Goal: Task Accomplishment & Management: Manage account settings

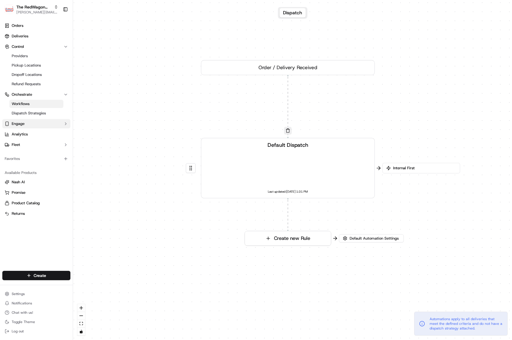
click at [29, 125] on button "Engage" at bounding box center [36, 123] width 68 height 9
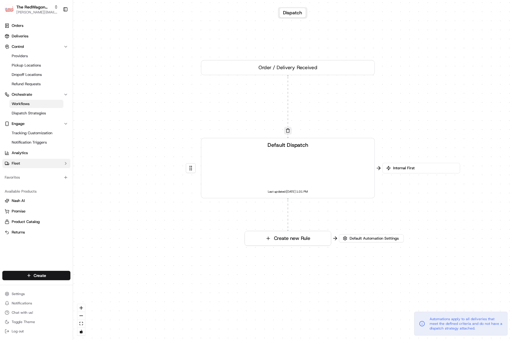
click at [13, 164] on span "Fleet" at bounding box center [16, 163] width 8 height 5
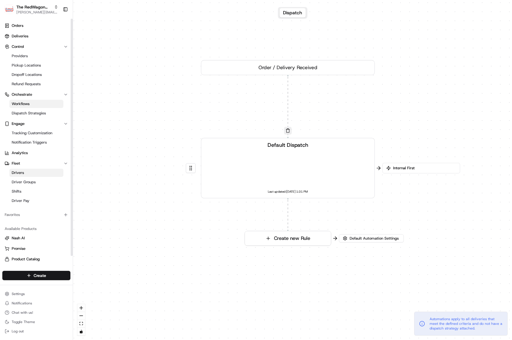
click at [17, 175] on span "Drivers" at bounding box center [18, 172] width 12 height 5
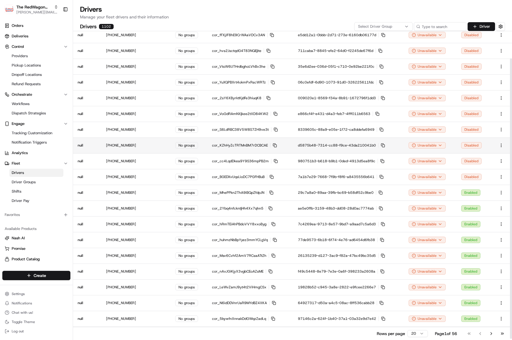
scroll to position [31, 0]
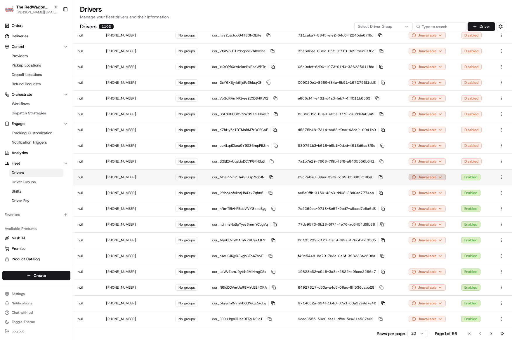
click at [431, 176] on html "The RedWagon Delivers heather@redwagondelivers.com Toggle Sidebar Orders Delive…" at bounding box center [256, 170] width 512 height 340
click at [450, 177] on html "The RedWagon Delivers heather@redwagondelivers.com Toggle Sidebar Orders Delive…" at bounding box center [256, 170] width 512 height 340
click at [488, 177] on td "Enabled" at bounding box center [474, 177] width 34 height 16
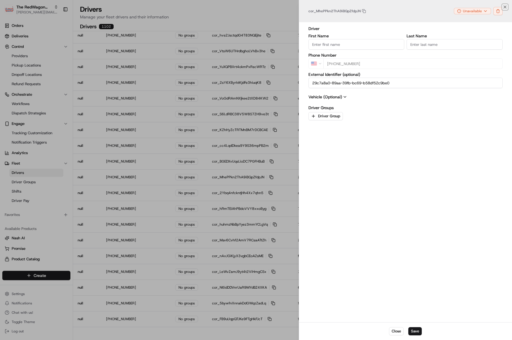
type input "+1"
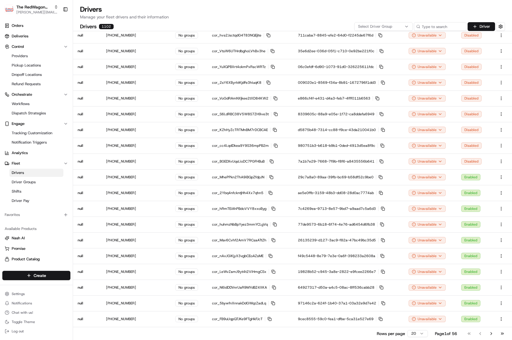
click at [403, 26] on div "Select Driver Group" at bounding box center [384, 26] width 56 height 5
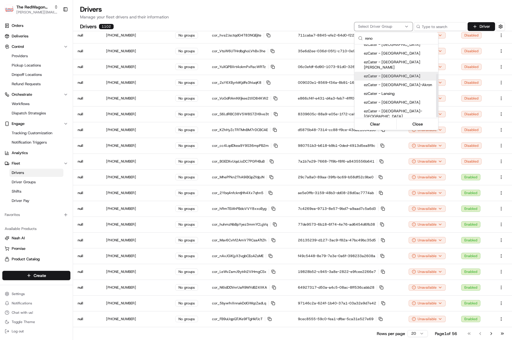
scroll to position [0, 0]
type input "reno"
drag, startPoint x: 224, startPoint y: 22, endPoint x: 168, endPoint y: 21, distance: 56.7
click at [212, 22] on html "The RedWagon Delivers heather@redwagondelivers.com Toggle Sidebar Orders Delive…" at bounding box center [256, 170] width 512 height 340
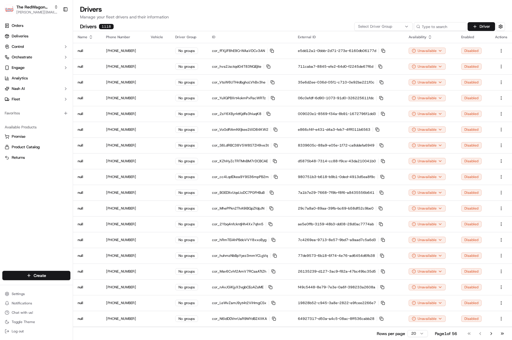
click at [397, 28] on div "Select Driver Group" at bounding box center [384, 26] width 56 height 5
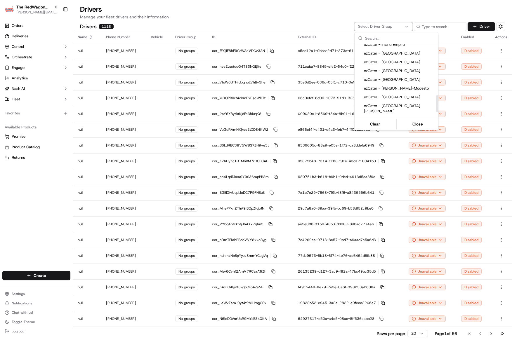
scroll to position [242, 0]
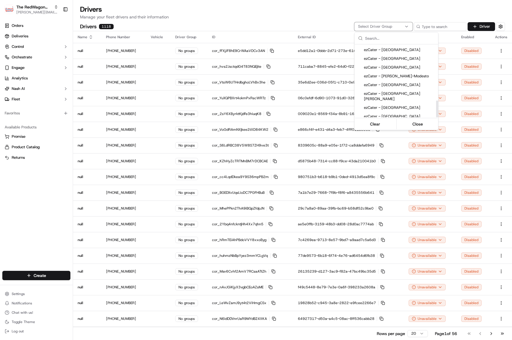
click at [388, 154] on span "ezCater - Reno - Premium" at bounding box center [400, 156] width 72 height 5
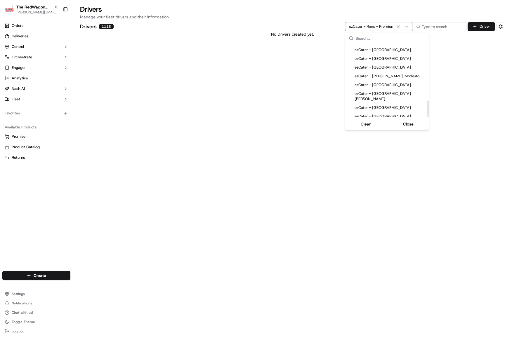
click at [391, 145] on span "ezCater - Reno - Veteran" at bounding box center [391, 147] width 72 height 5
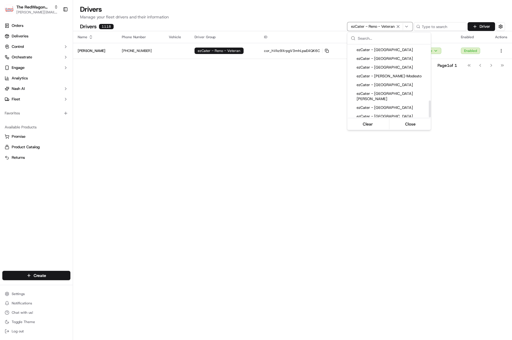
click at [389, 137] on span "ezCater - Reno - Veteran" at bounding box center [393, 139] width 72 height 5
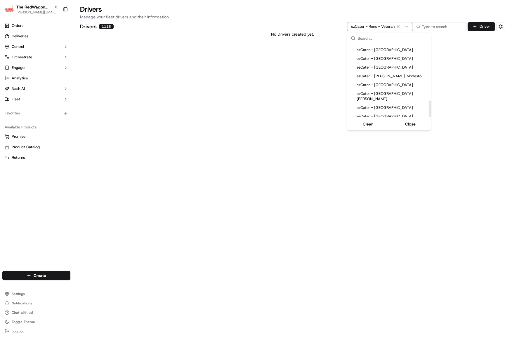
click at [394, 154] on span "ezCater - Reno - Premium" at bounding box center [393, 156] width 72 height 5
click at [389, 154] on span "ezCater - Reno - Premium" at bounding box center [391, 156] width 72 height 5
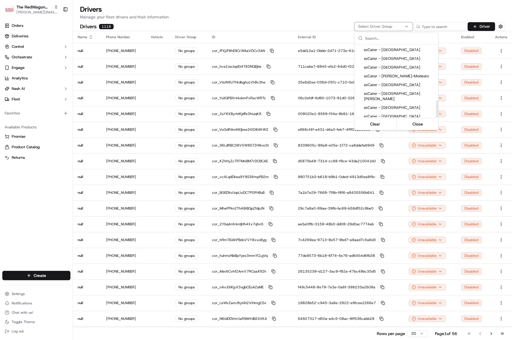
click at [195, 110] on html "The RedWagon Delivers heather@redwagondelivers.com Toggle Sidebar Orders Delive…" at bounding box center [256, 170] width 512 height 340
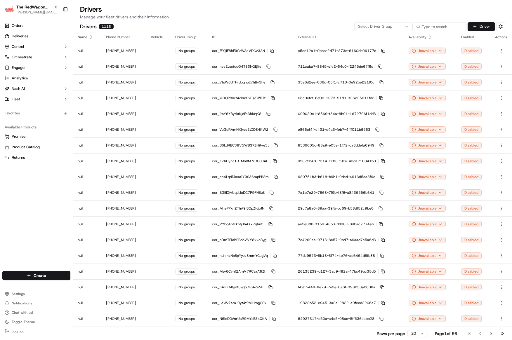
click at [222, 15] on p "Manage your fleet drivers and their information" at bounding box center [292, 17] width 425 height 6
click at [428, 29] on input at bounding box center [431, 26] width 70 height 9
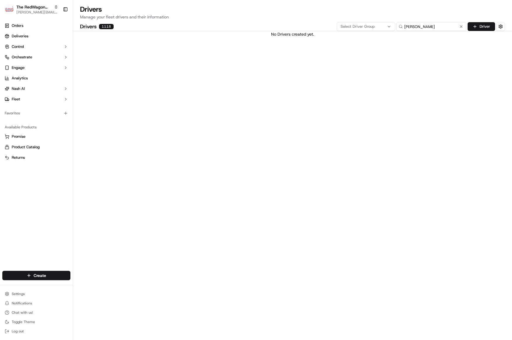
type input "wayne"
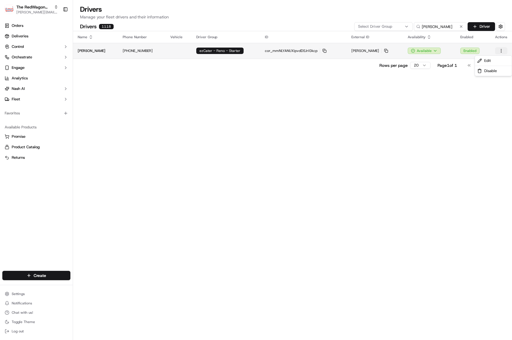
click at [502, 52] on html "The RedWagon Delivers heather@redwagondelivers.com Toggle Sidebar Orders Delive…" at bounding box center [256, 170] width 512 height 340
click at [490, 62] on span "Edit" at bounding box center [487, 60] width 7 height 5
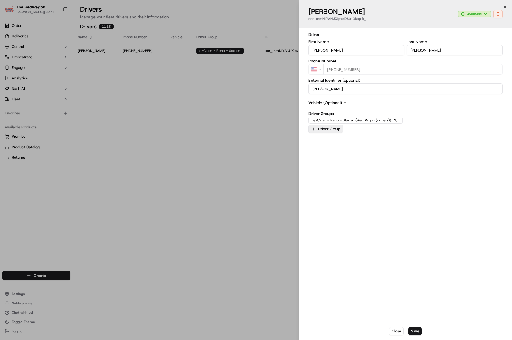
click at [328, 129] on button "Driver Group" at bounding box center [325, 129] width 34 height 8
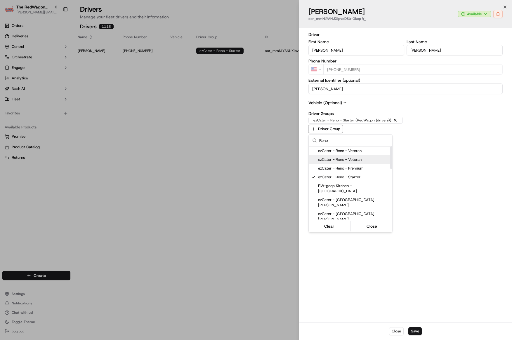
type input "Reno"
click at [356, 160] on span "ezCater - Reno - Veteran" at bounding box center [354, 159] width 72 height 5
click at [353, 167] on span "ezCater - Reno - Premium" at bounding box center [354, 168] width 72 height 5
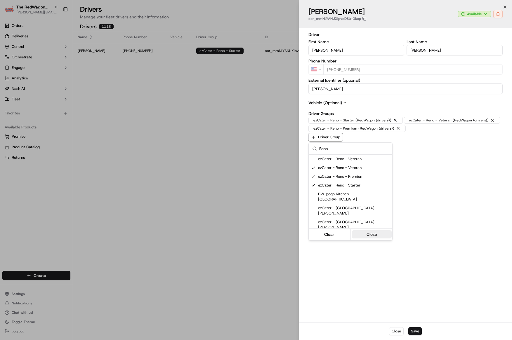
click at [364, 233] on button "Close" at bounding box center [372, 234] width 40 height 8
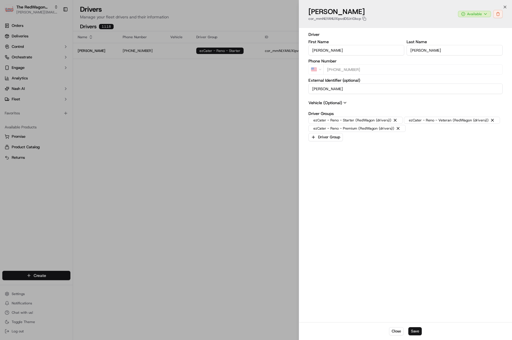
click at [416, 334] on button "Save" at bounding box center [414, 331] width 13 height 8
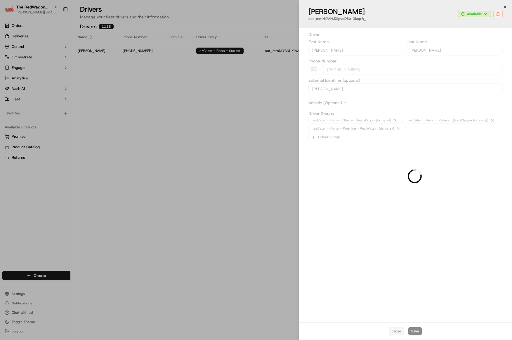
type input "+1"
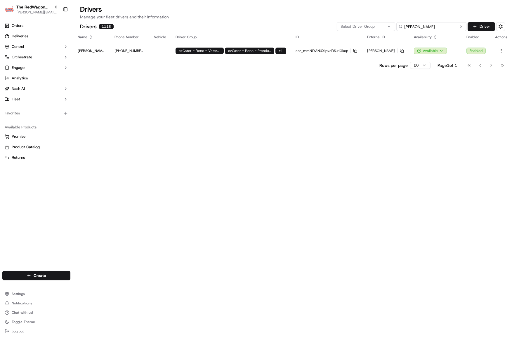
click at [427, 25] on input "wayne" at bounding box center [431, 26] width 70 height 9
click at [391, 27] on div "Select Driver Group" at bounding box center [384, 26] width 56 height 5
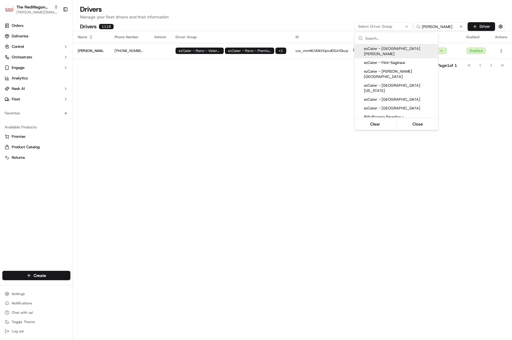
click at [462, 27] on html "The RedWagon Delivers heather@redwagondelivers.com Toggle Sidebar Orders Delive…" at bounding box center [256, 170] width 512 height 340
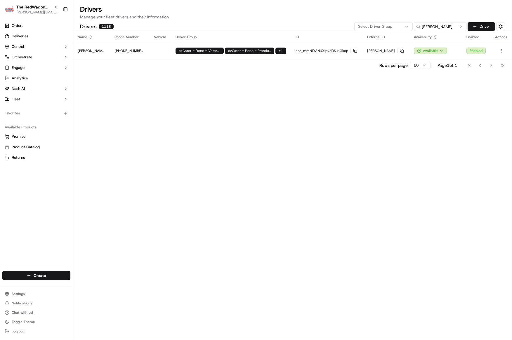
click at [462, 27] on button at bounding box center [461, 27] width 6 height 6
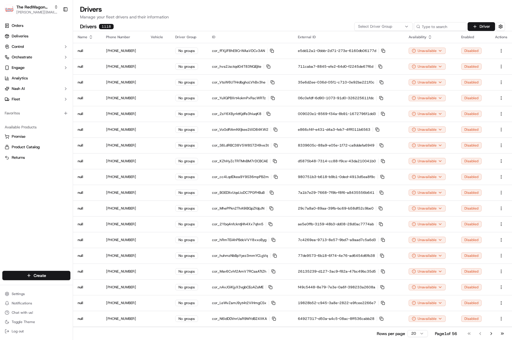
click at [365, 26] on span "Select Driver Group" at bounding box center [375, 26] width 34 height 5
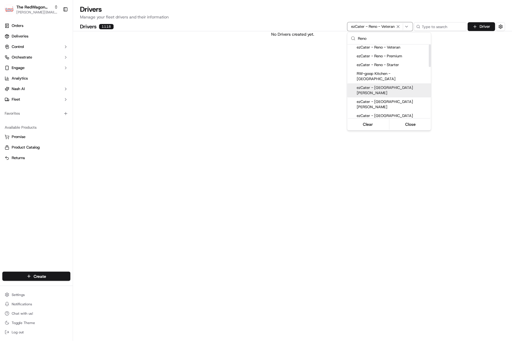
scroll to position [0, 0]
type input "Reno"
click at [377, 78] on div "ezCater - Reno - Starter" at bounding box center [389, 75] width 84 height 9
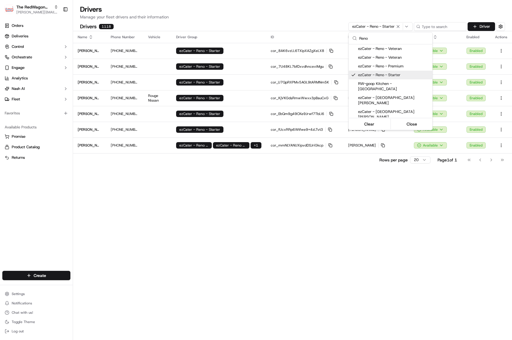
click at [204, 224] on html "The RedWagon Delivers heather@redwagondelivers.com Toggle Sidebar Orders Delive…" at bounding box center [256, 170] width 512 height 340
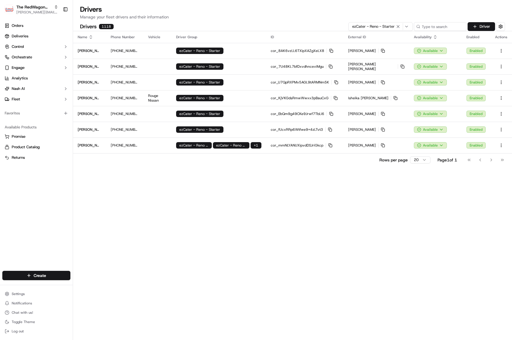
click at [298, 202] on div "Name Phone Number Vehicle Driver Group ID External ID Availability Enabled Acti…" at bounding box center [292, 185] width 439 height 309
click at [261, 97] on div "ezCater - Reno - Starter" at bounding box center [218, 98] width 85 height 6
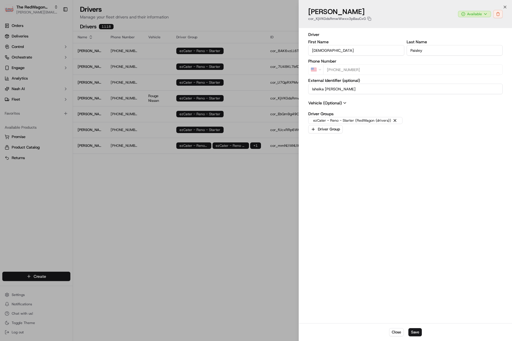
click at [324, 128] on button "Driver Group" at bounding box center [325, 129] width 34 height 8
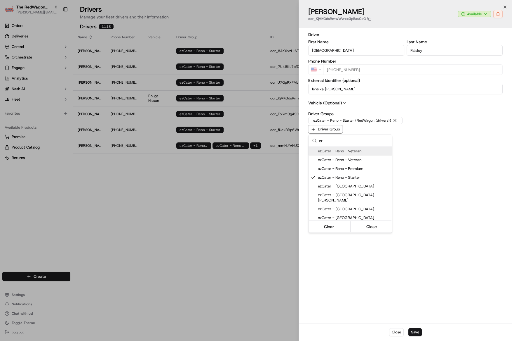
type input "e"
type input "reno"
click at [348, 168] on span "ezCater - Reno - Premium" at bounding box center [354, 168] width 72 height 5
click at [372, 226] on button "Close" at bounding box center [372, 226] width 40 height 8
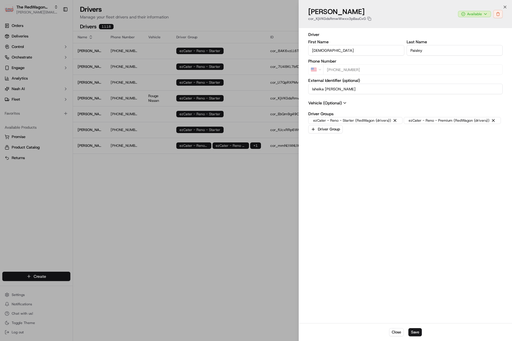
click at [417, 330] on button "Save" at bounding box center [415, 332] width 13 height 8
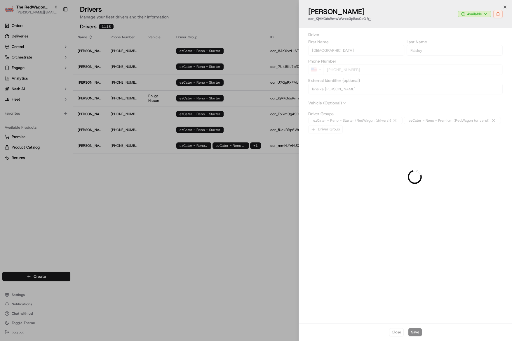
type input "+1"
